Goal: Navigation & Orientation: Go to known website

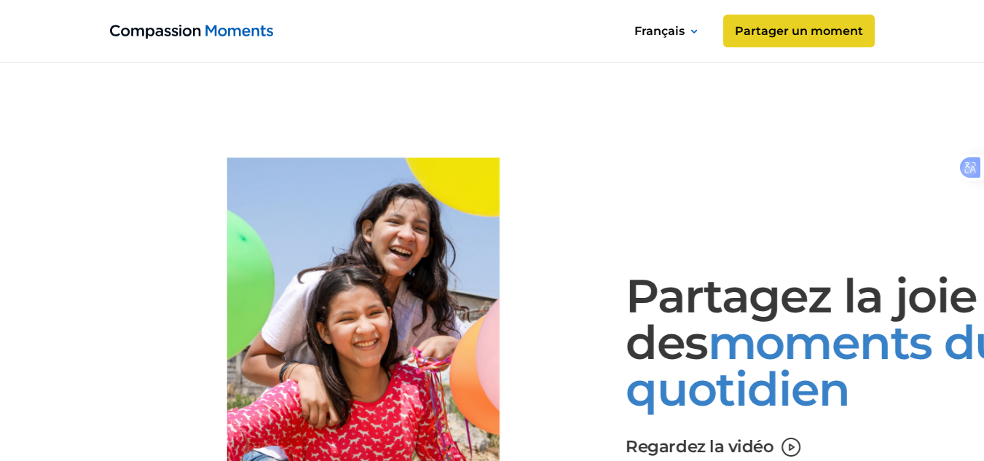
scroll to position [1049, 0]
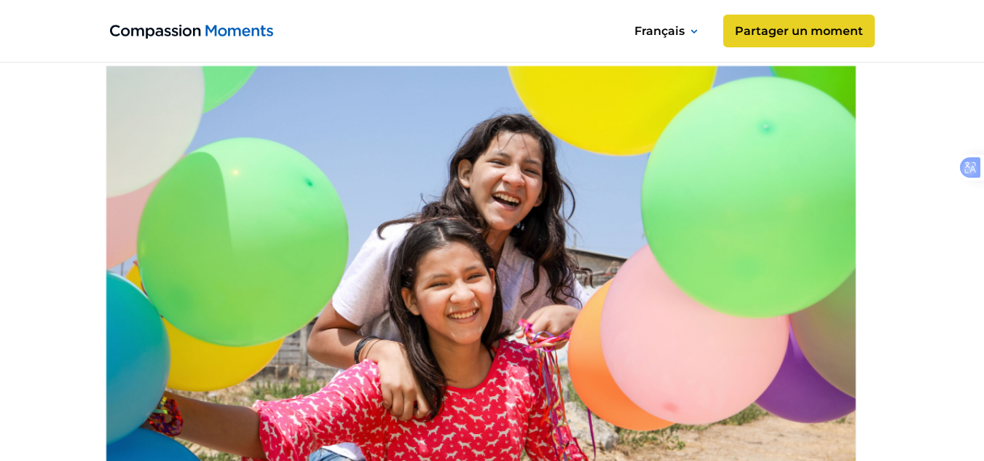
scroll to position [311, 0]
